Goal: Task Accomplishment & Management: Complete application form

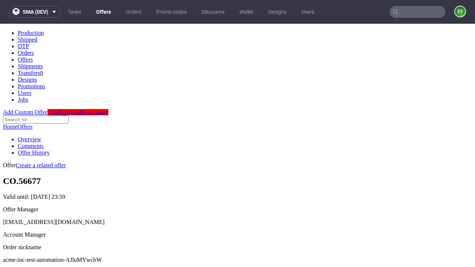
scroll to position [73, 0]
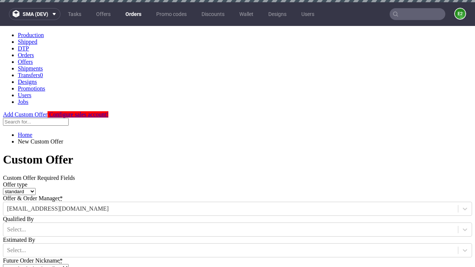
type input "acme-inc-test-automation-AJluMYwchW"
type input "2025-09-02"
type input "e2e-user-TxpdZ00NUd@test.com"
select select "gb"
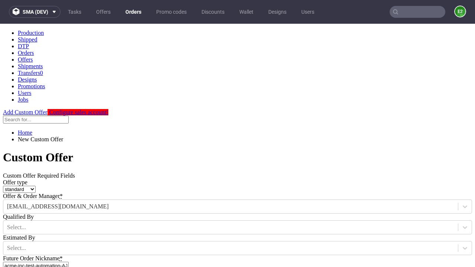
scroll to position [4, 0]
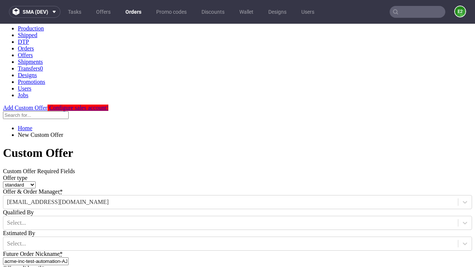
type input "e2e-user-TxpdZ00NUd@test.com"
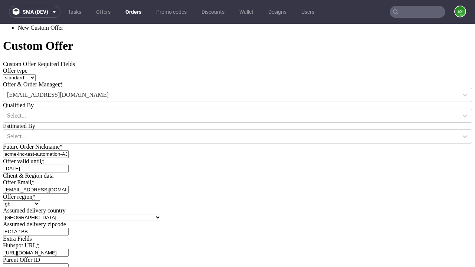
type input "[URL][DOMAIN_NAME]"
type input "Please wait..."
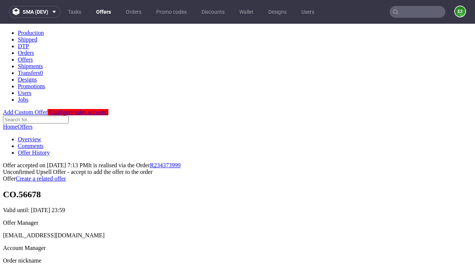
scroll to position [114, 0]
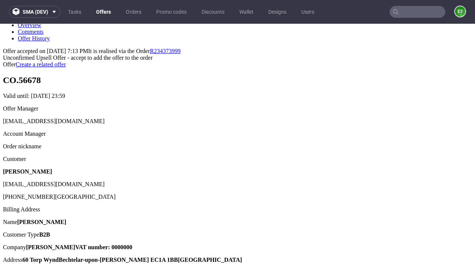
type input "In progress..."
